Goal: Information Seeking & Learning: Compare options

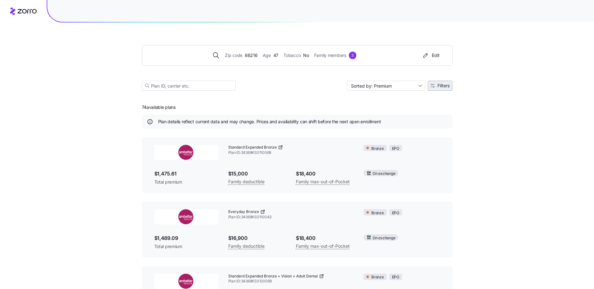
click at [443, 87] on span "Filters" at bounding box center [444, 86] width 12 height 4
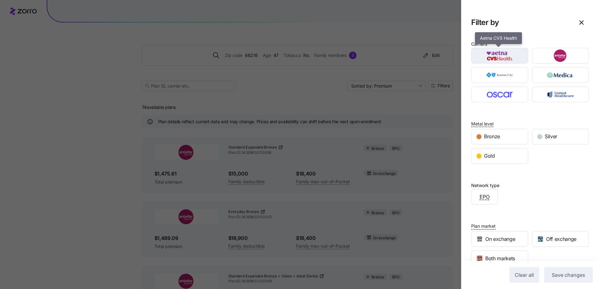
click at [494, 53] on img "button" at bounding box center [500, 55] width 46 height 13
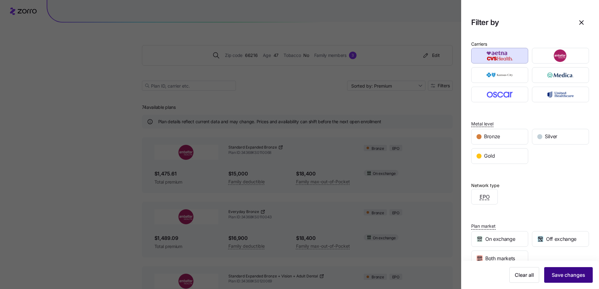
click at [565, 276] on span "Save changes" at bounding box center [569, 276] width 34 height 8
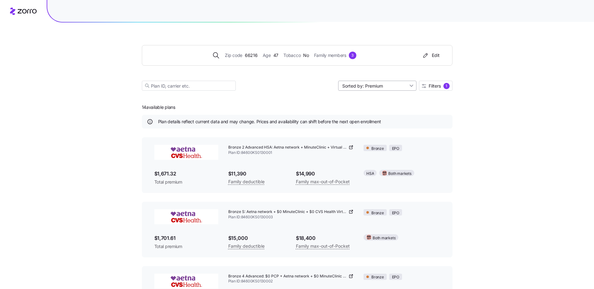
click at [378, 88] on input "Sorted by: Premium" at bounding box center [377, 86] width 78 height 10
click at [350, 122] on div "Max out of pocket" at bounding box center [376, 118] width 73 height 9
type input "Sorted by: [PERSON_NAME] out of pocket"
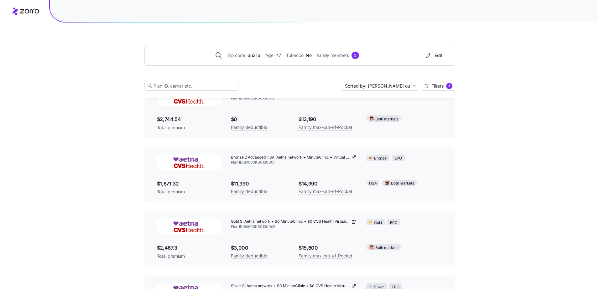
scroll to position [125, 0]
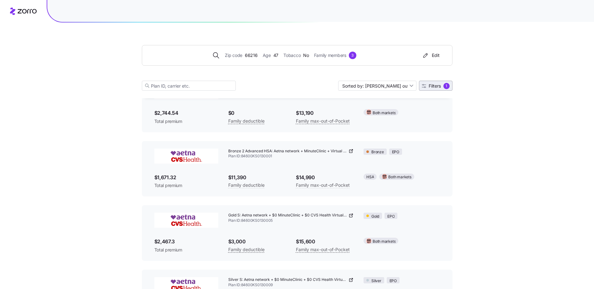
click at [433, 86] on span "Filters" at bounding box center [435, 86] width 12 height 4
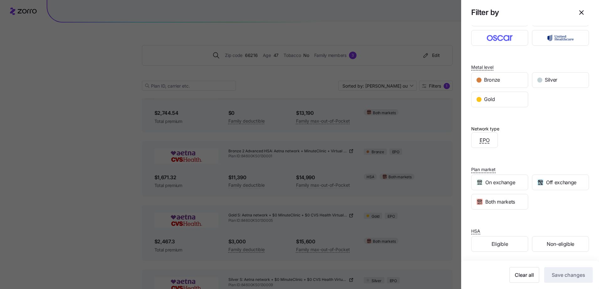
scroll to position [58, 0]
click at [497, 241] on span "Eligible" at bounding box center [499, 244] width 16 height 8
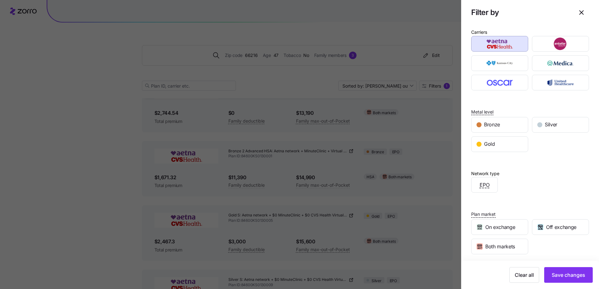
scroll to position [0, 0]
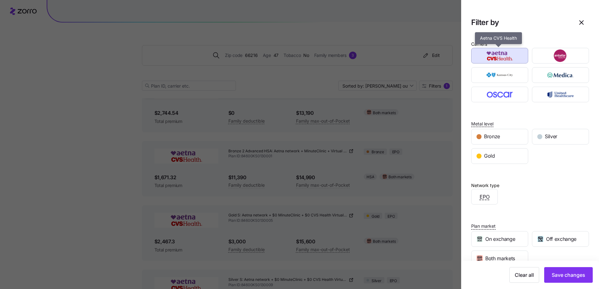
click at [507, 57] on img "button" at bounding box center [500, 55] width 46 height 13
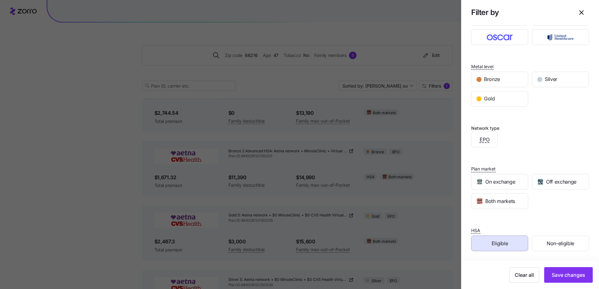
scroll to position [58, 0]
click at [563, 276] on span "Save changes" at bounding box center [569, 276] width 34 height 8
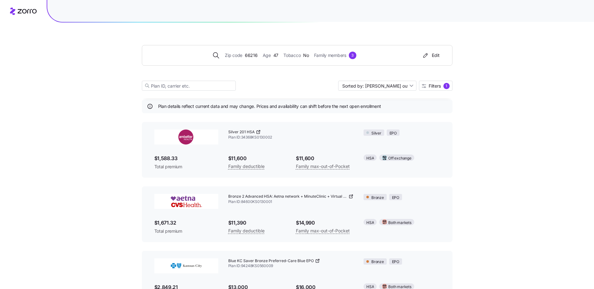
scroll to position [0, 0]
